Goal: Navigation & Orientation: Find specific page/section

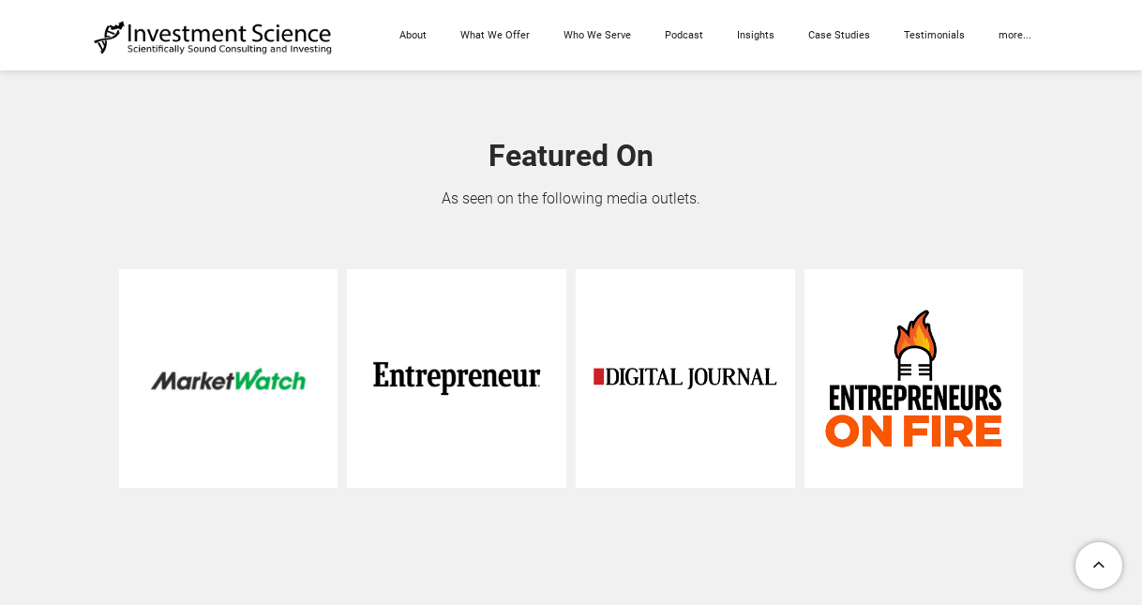
scroll to position [2331, 0]
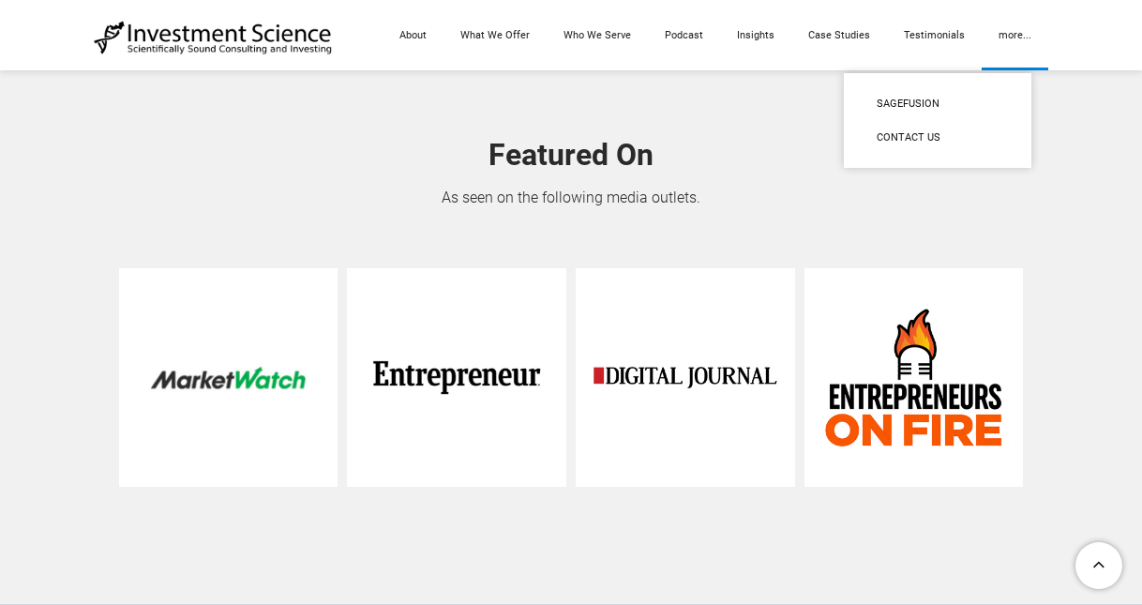
click at [1019, 39] on link "more..." at bounding box center [1015, 35] width 67 height 70
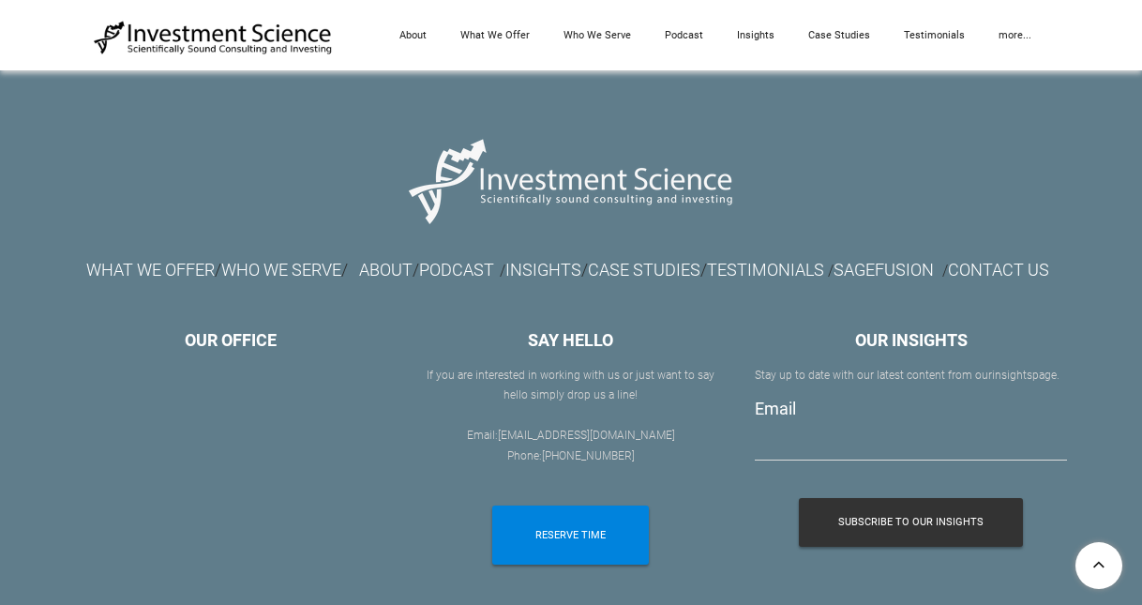
scroll to position [10802, 0]
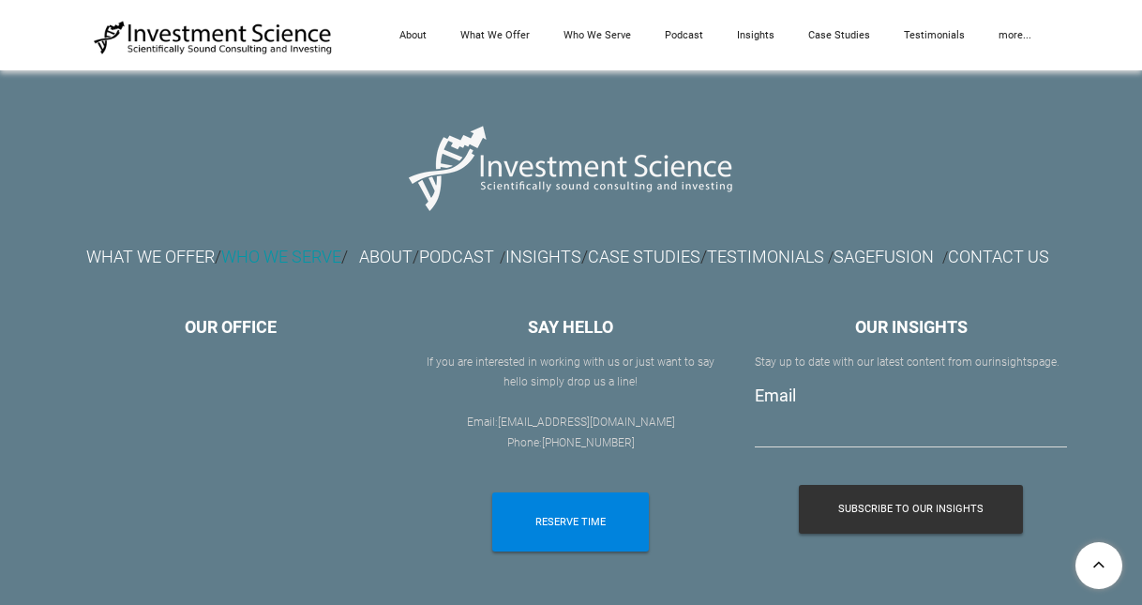
click at [301, 258] on font "WHO WE SERVE" at bounding box center [281, 257] width 120 height 20
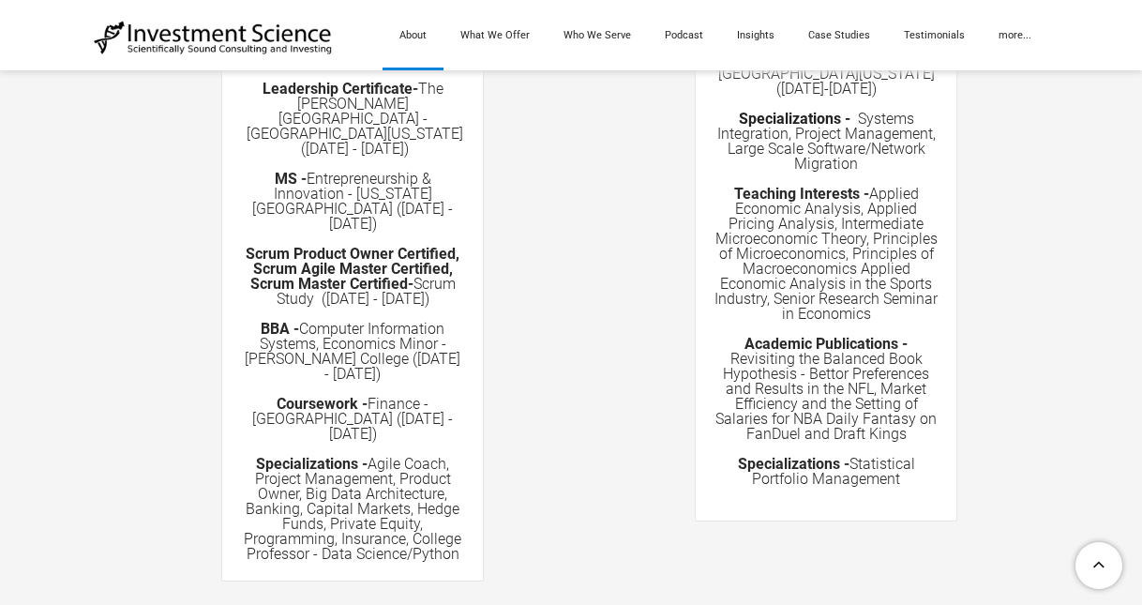
scroll to position [3627, 0]
